Goal: Transaction & Acquisition: Purchase product/service

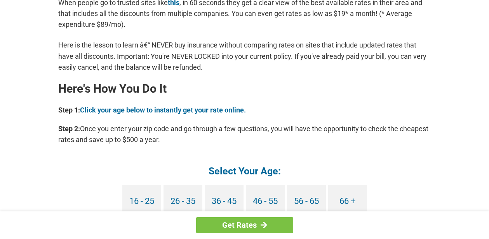
scroll to position [660, 0]
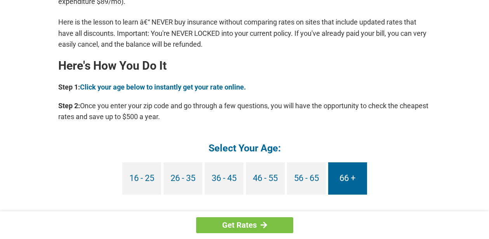
click at [348, 172] on link "66 +" at bounding box center [347, 178] width 39 height 32
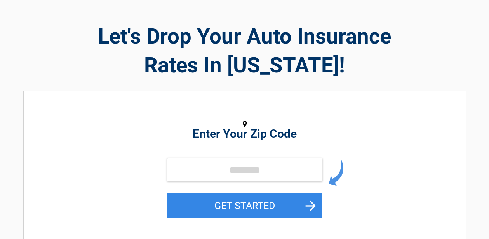
scroll to position [39, 0]
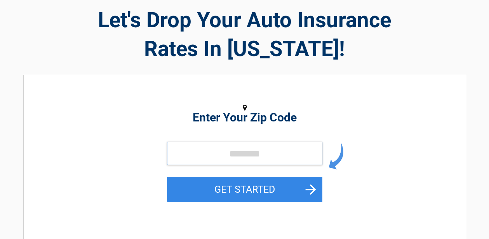
click at [292, 154] on input "tel" at bounding box center [244, 152] width 155 height 23
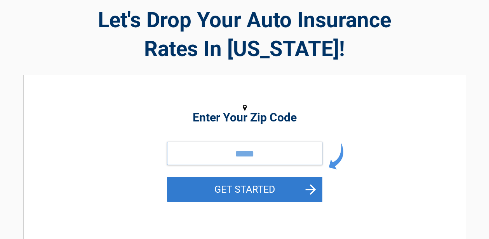
type input "*****"
click at [254, 189] on button "GET STARTED" at bounding box center [244, 188] width 155 height 25
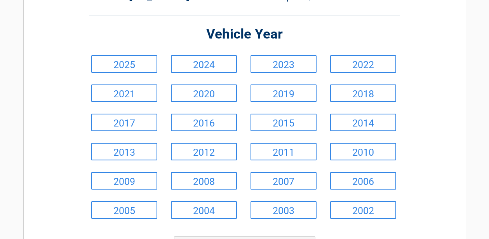
scroll to position [78, 0]
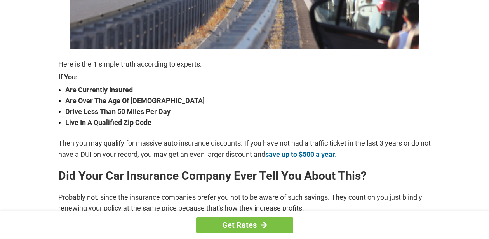
scroll to position [233, 0]
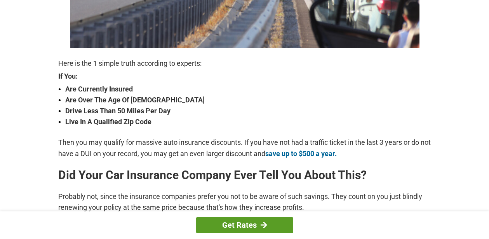
click at [230, 219] on link "Get Rates" at bounding box center [244, 225] width 97 height 16
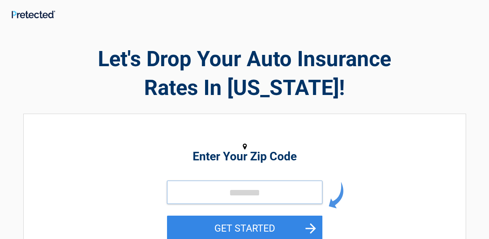
click at [282, 191] on input "tel" at bounding box center [244, 191] width 155 height 23
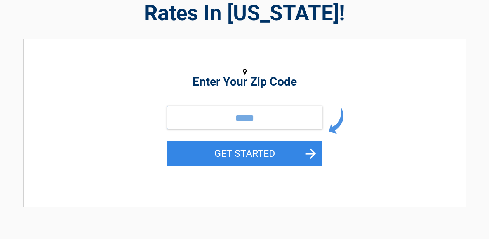
scroll to position [78, 0]
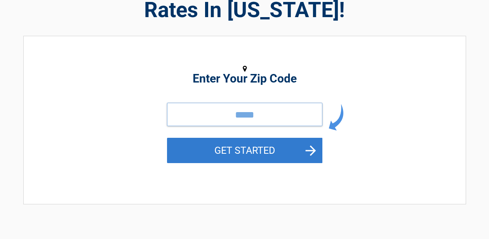
type input "*****"
click at [244, 150] on button "GET STARTED" at bounding box center [244, 150] width 155 height 25
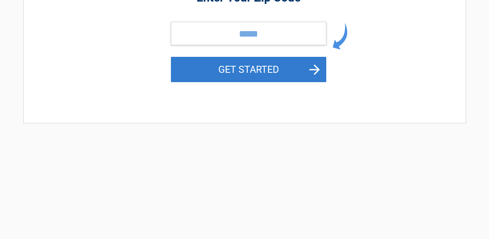
scroll to position [0, 0]
